Goal: Information Seeking & Learning: Learn about a topic

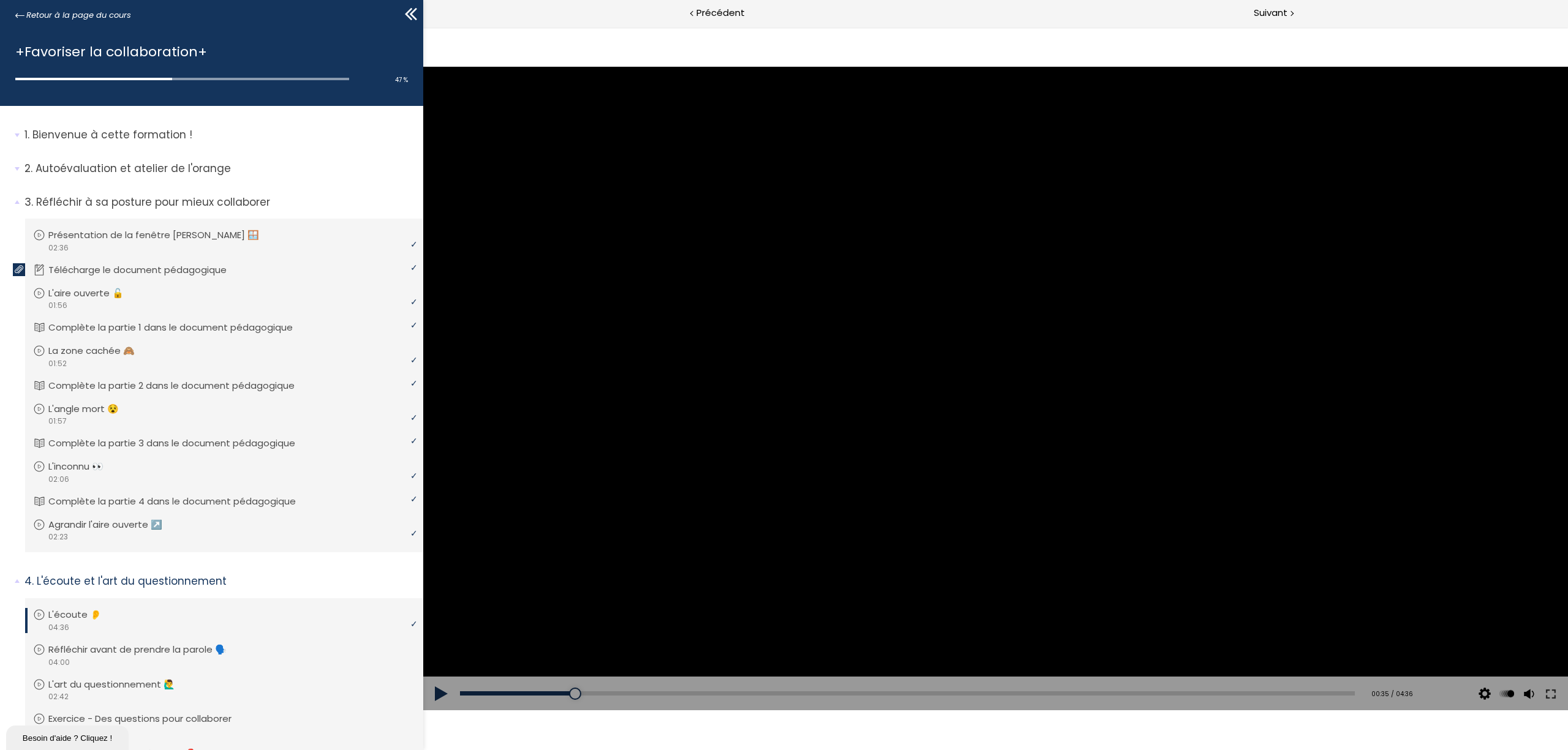
click at [441, 692] on button at bounding box center [441, 693] width 37 height 34
click at [438, 694] on button at bounding box center [441, 693] width 37 height 34
click at [438, 692] on button at bounding box center [441, 693] width 37 height 34
click at [441, 697] on button at bounding box center [441, 693] width 37 height 34
